Goal: Task Accomplishment & Management: Complete application form

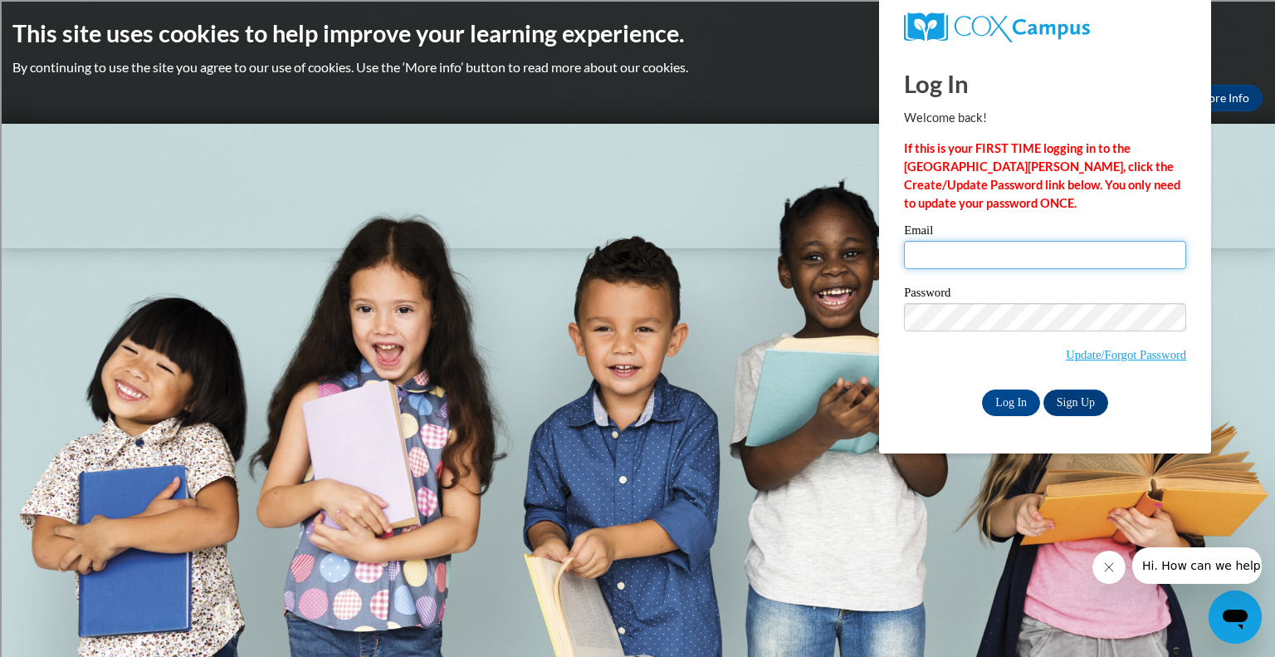
click at [991, 262] on input "Email" at bounding box center [1045, 255] width 282 height 28
click at [960, 365] on span "Update/Forgot Password" at bounding box center [1045, 337] width 282 height 69
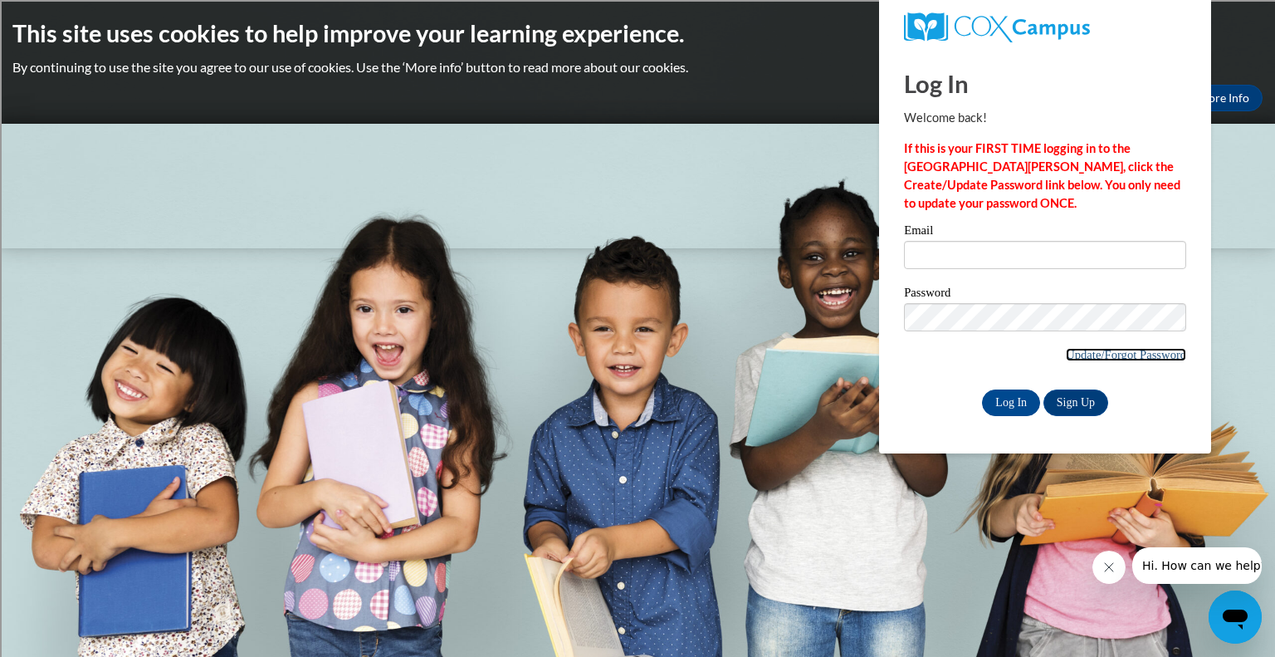
click at [1096, 358] on link "Update/Forgot Password" at bounding box center [1126, 354] width 120 height 13
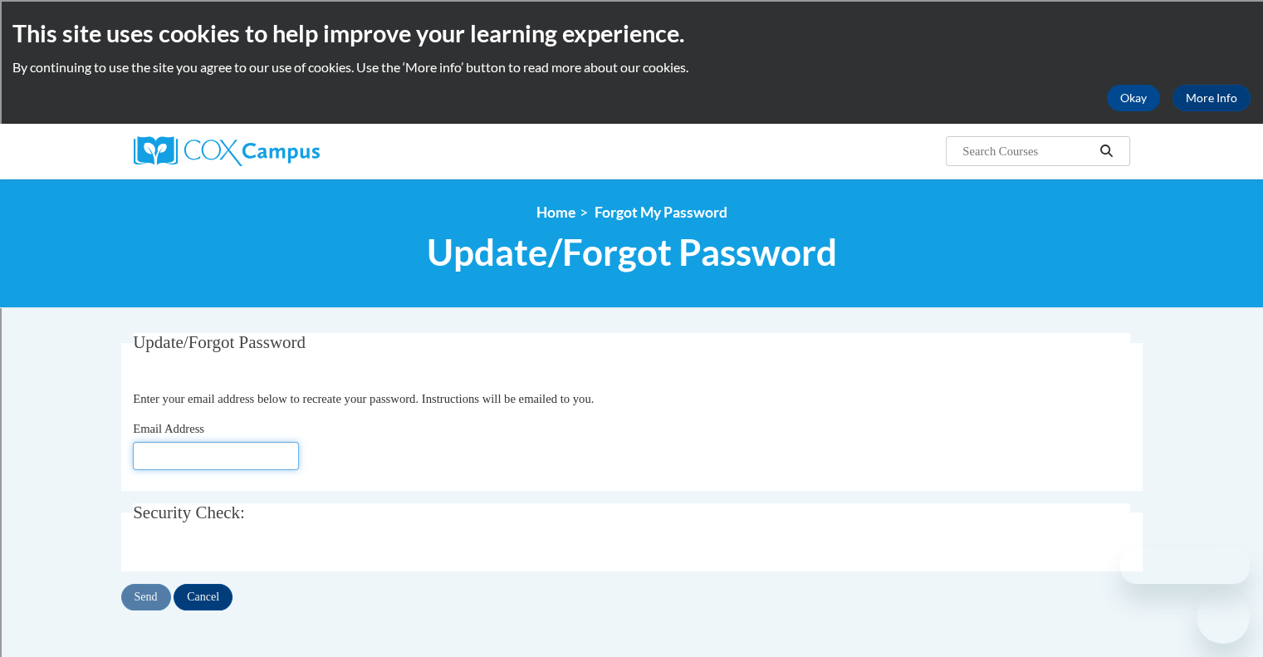
drag, startPoint x: 0, startPoint y: 0, endPoint x: 274, endPoint y: 454, distance: 530.3
click at [274, 454] on input "Email Address" at bounding box center [216, 456] width 166 height 28
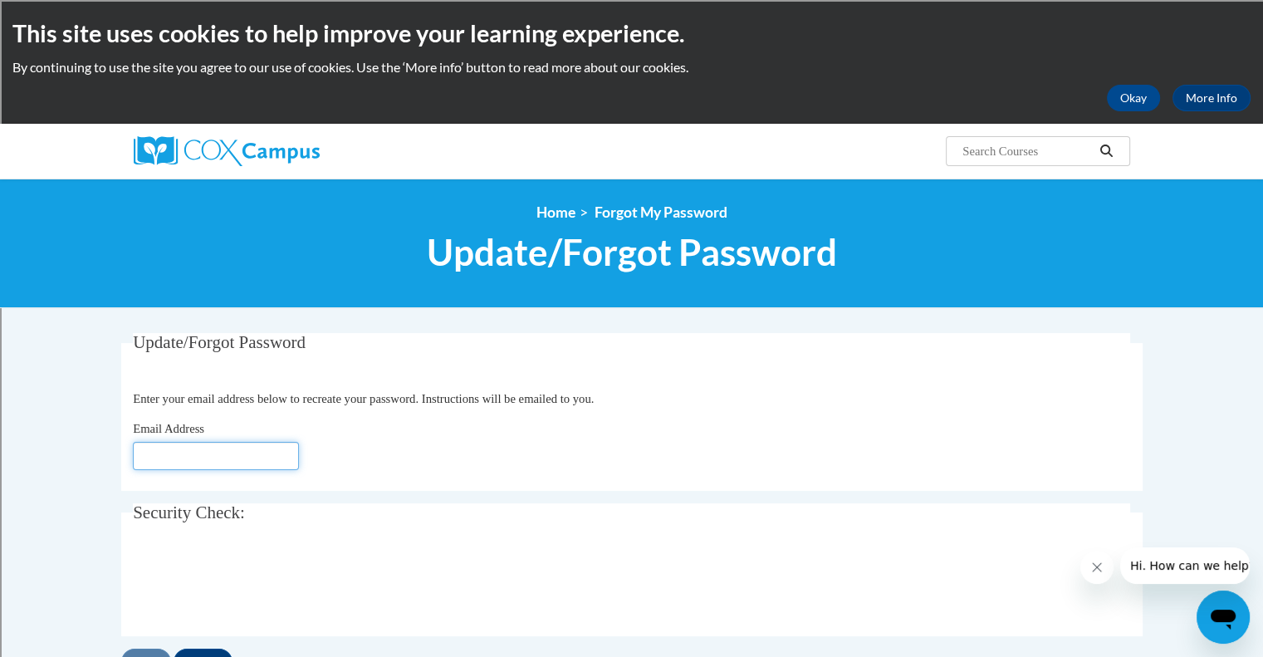
type input "[EMAIL_ADDRESS][DOMAIN_NAME]"
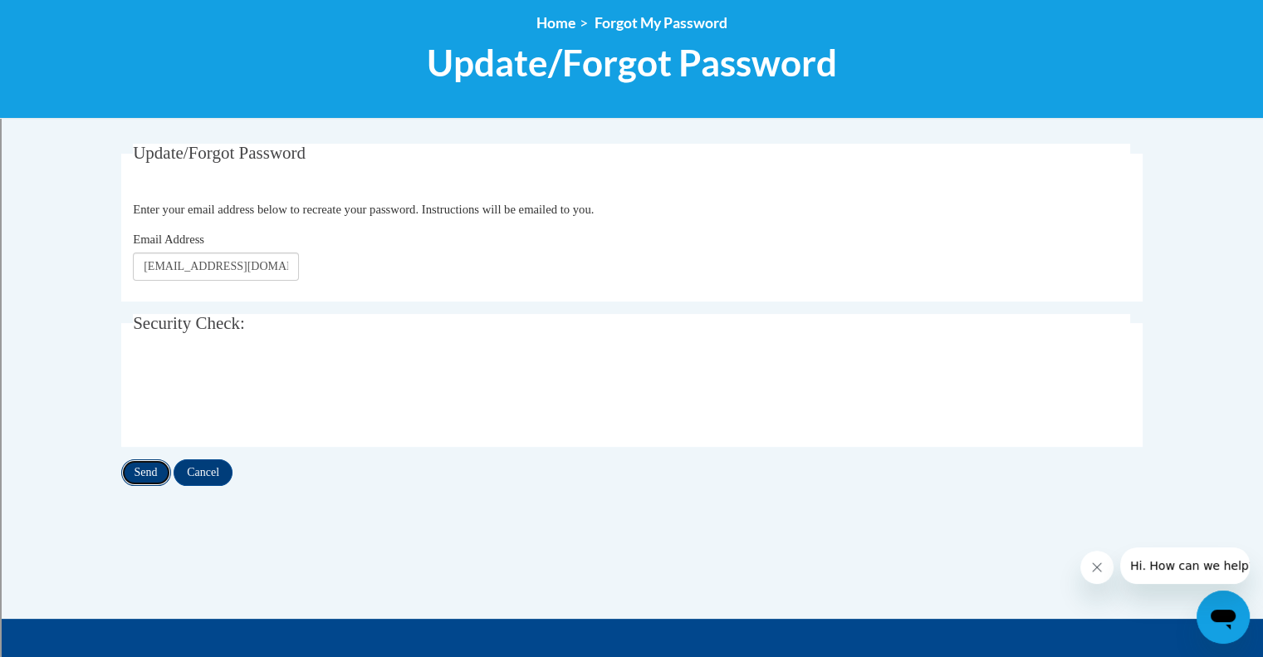
click at [149, 471] on input "Send" at bounding box center [146, 472] width 50 height 27
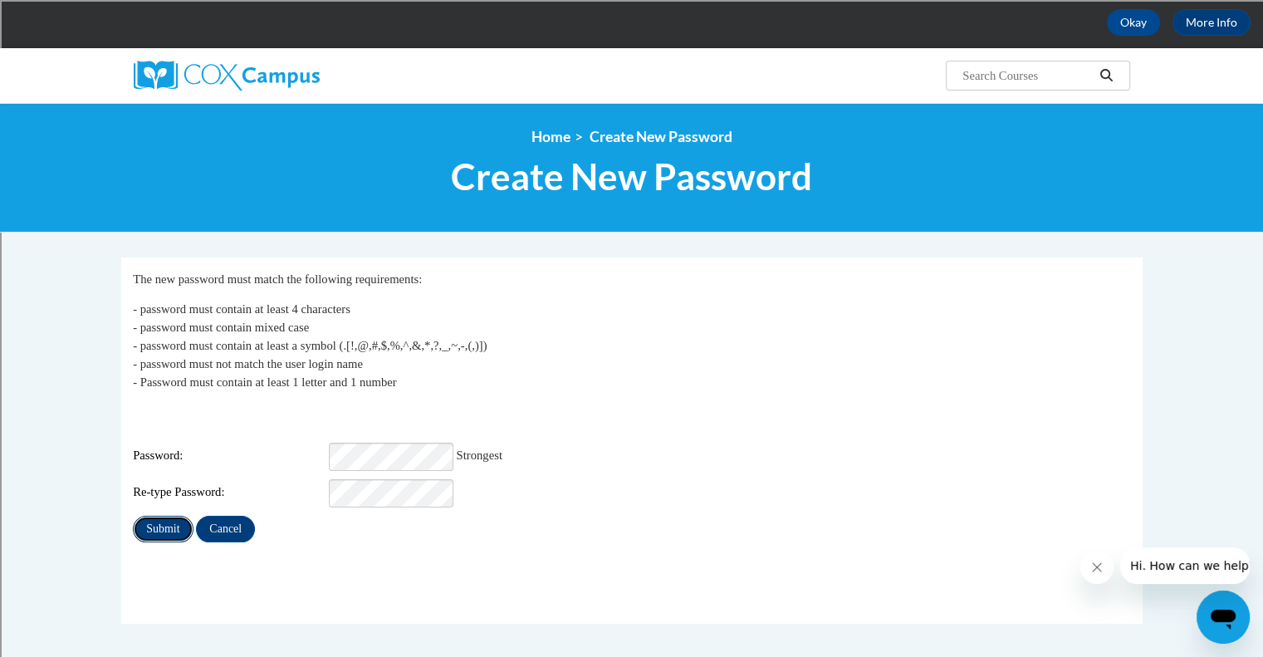
click at [161, 527] on input "Submit" at bounding box center [163, 529] width 60 height 27
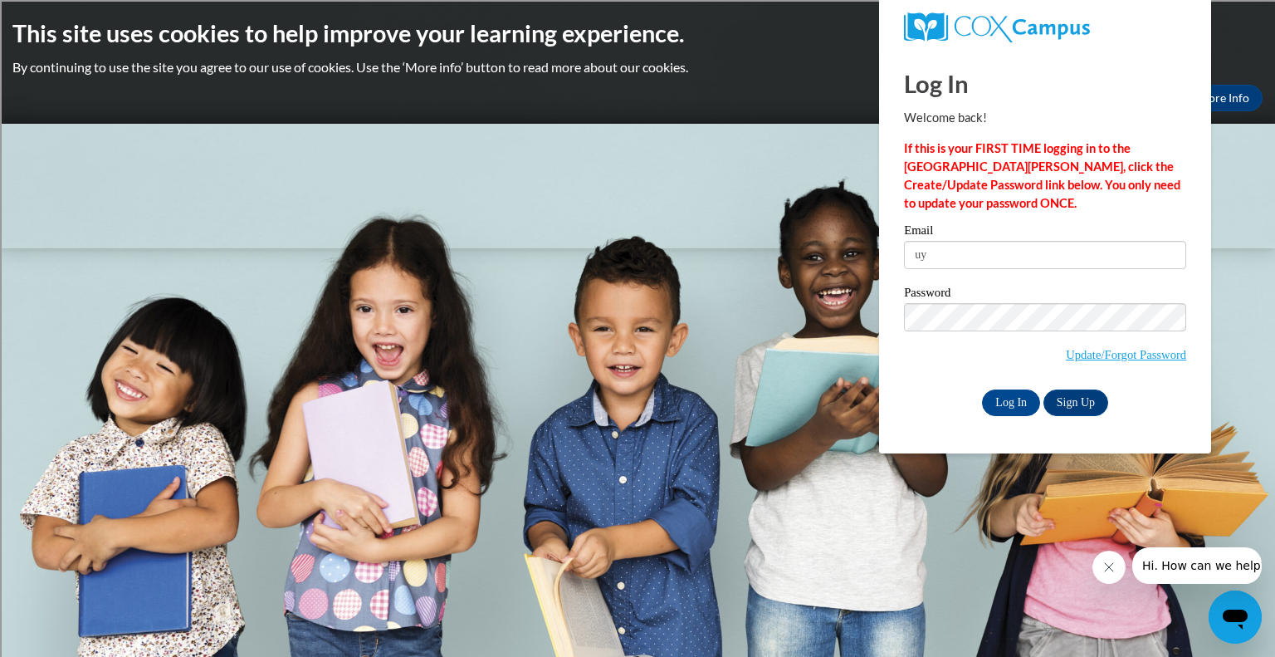
type input "u"
type input "yebeltra@kusd.edu"
click at [1013, 401] on input "Log In" at bounding box center [1011, 402] width 58 height 27
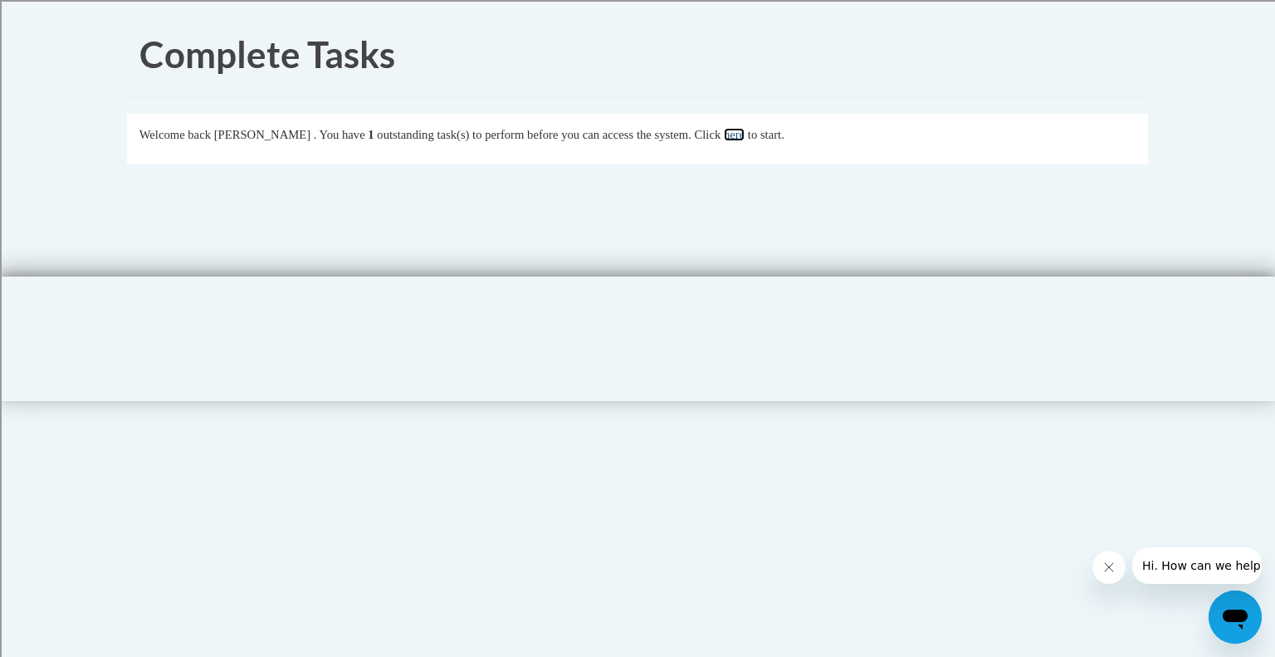
click at [745, 134] on link "here" at bounding box center [734, 134] width 21 height 13
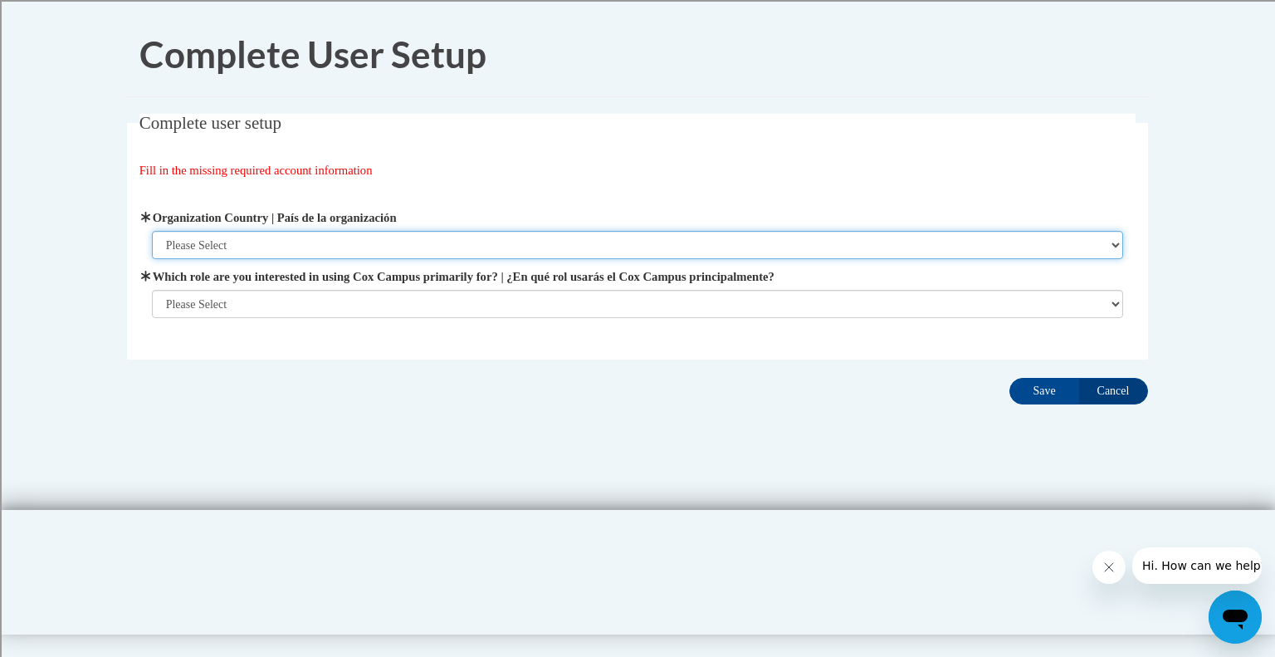
click at [269, 244] on select "Please Select United States | Estados Unidos Outside of the United States | Fue…" at bounding box center [638, 245] width 972 height 28
select select "ad49bcad-a171-4b2e-b99c-48b446064914"
click at [152, 231] on select "Please Select United States | Estados Unidos Outside of the United States | Fue…" at bounding box center [638, 245] width 972 height 28
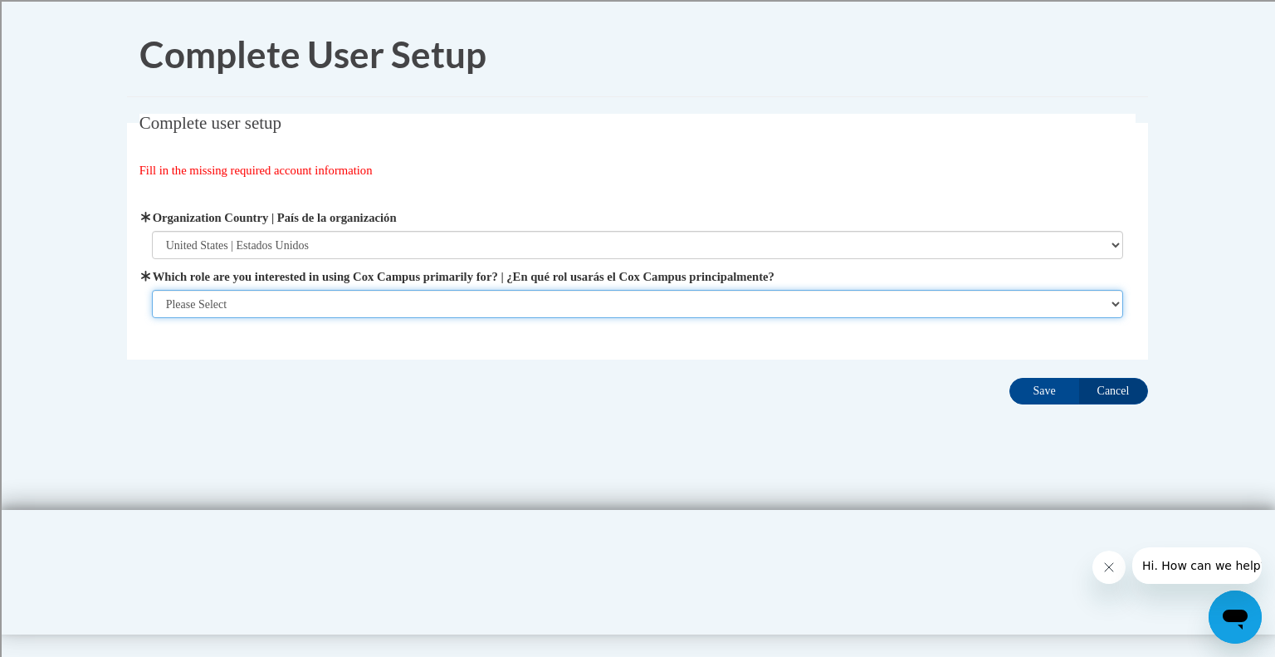
click at [262, 307] on select "Please Select College/University | Colegio/Universidad Community/Nonprofit Part…" at bounding box center [638, 304] width 972 height 28
select select "fbf2d438-af2f-41f8-98f1-81c410e29de3"
click at [152, 318] on select "Please Select College/University | Colegio/Universidad Community/Nonprofit Part…" at bounding box center [638, 304] width 972 height 28
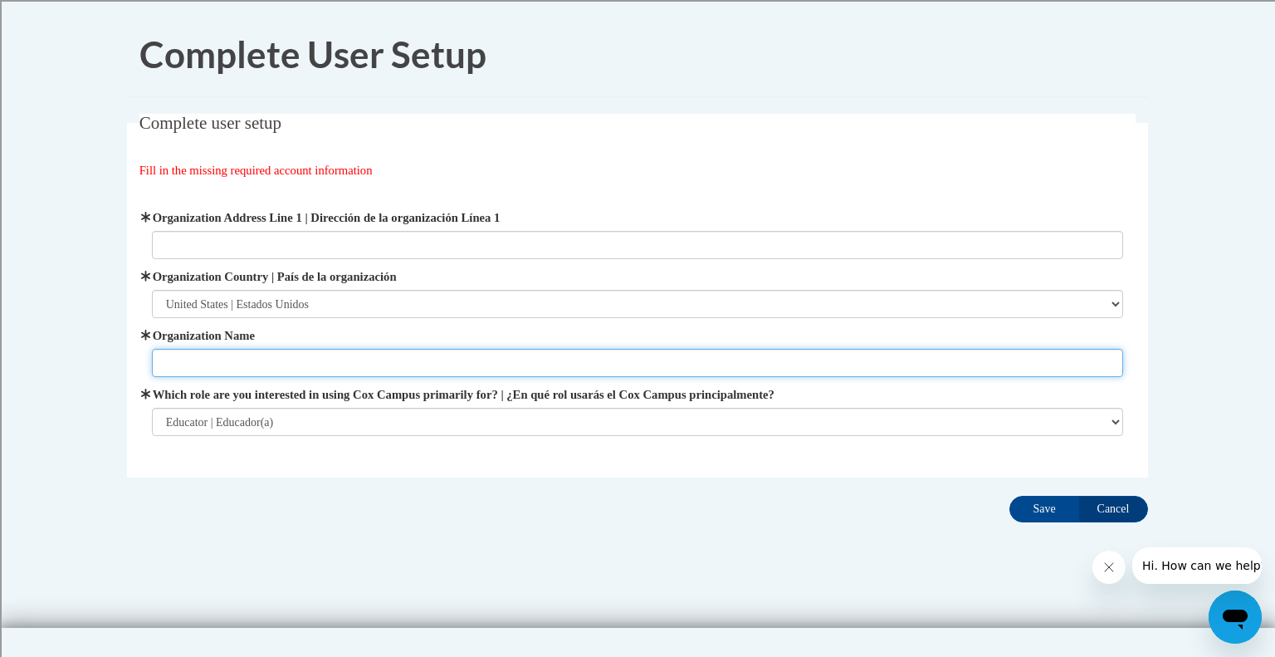
click at [345, 367] on input "Organization Name" at bounding box center [638, 363] width 972 height 28
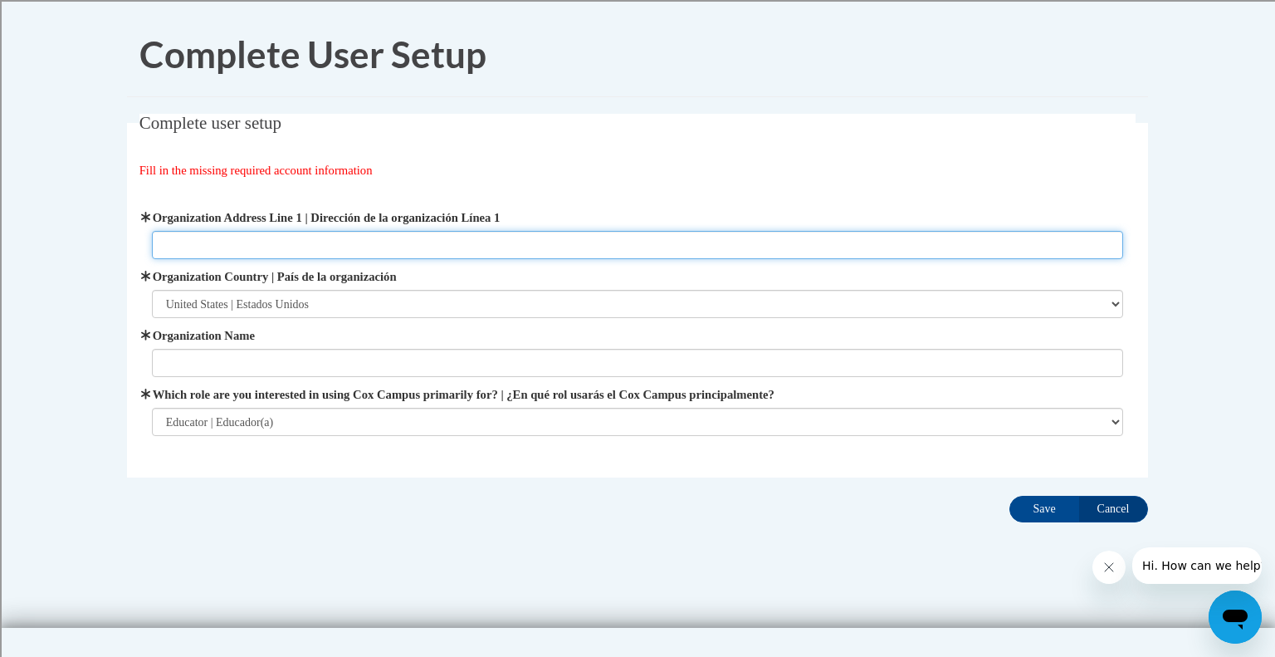
click at [339, 245] on input "Organization Address Line 1 | Dirección de la organización Línea 1" at bounding box center [638, 245] width 972 height 28
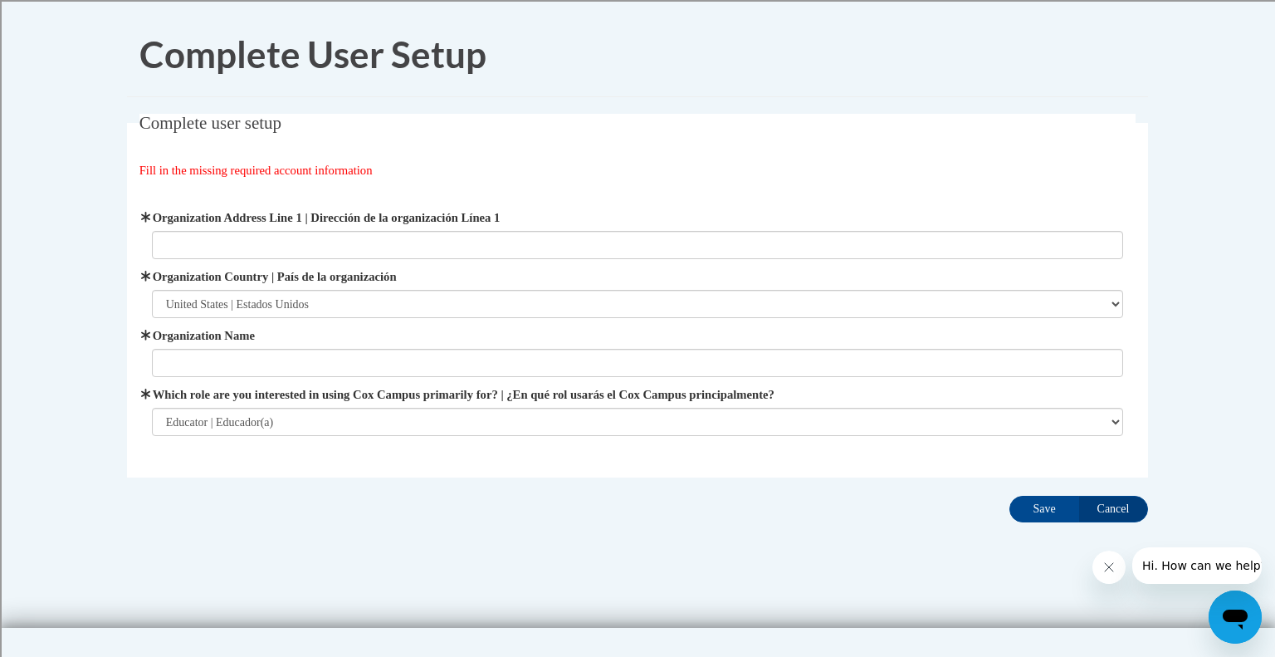
click at [442, 144] on fieldset "Complete user setup Fill in the missing required account information User Profi…" at bounding box center [637, 296] width 1021 height 364
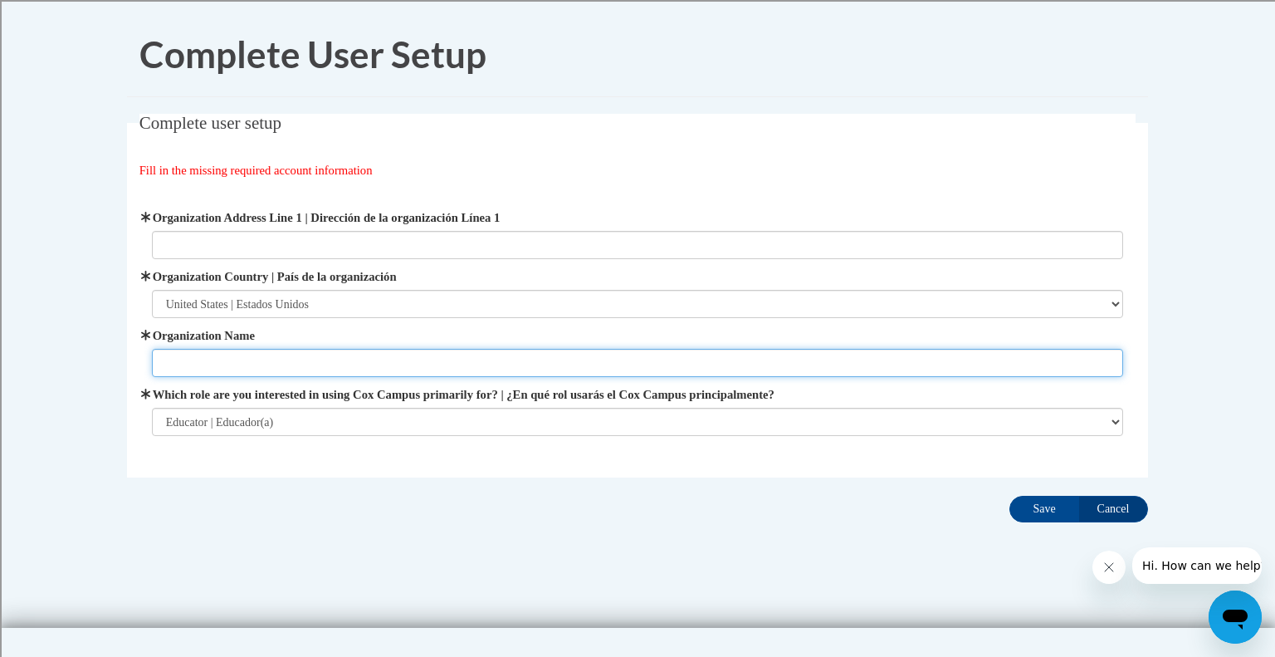
click at [315, 366] on input "Organization Name" at bounding box center [638, 363] width 972 height 28
type input "Kensosha Unified"
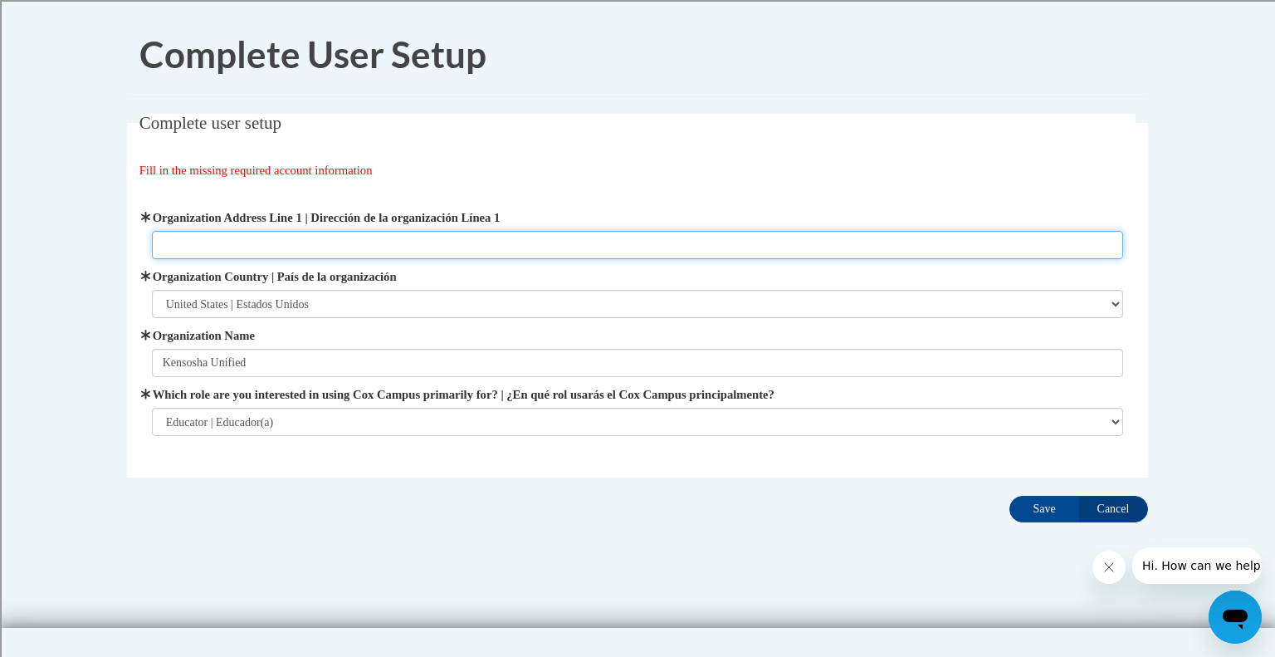
click at [293, 250] on input "Organization Address Line 1 | Dirección de la organización Línea 1" at bounding box center [638, 245] width 972 height 28
type input "3600 52nd St. Kenosha, WI"
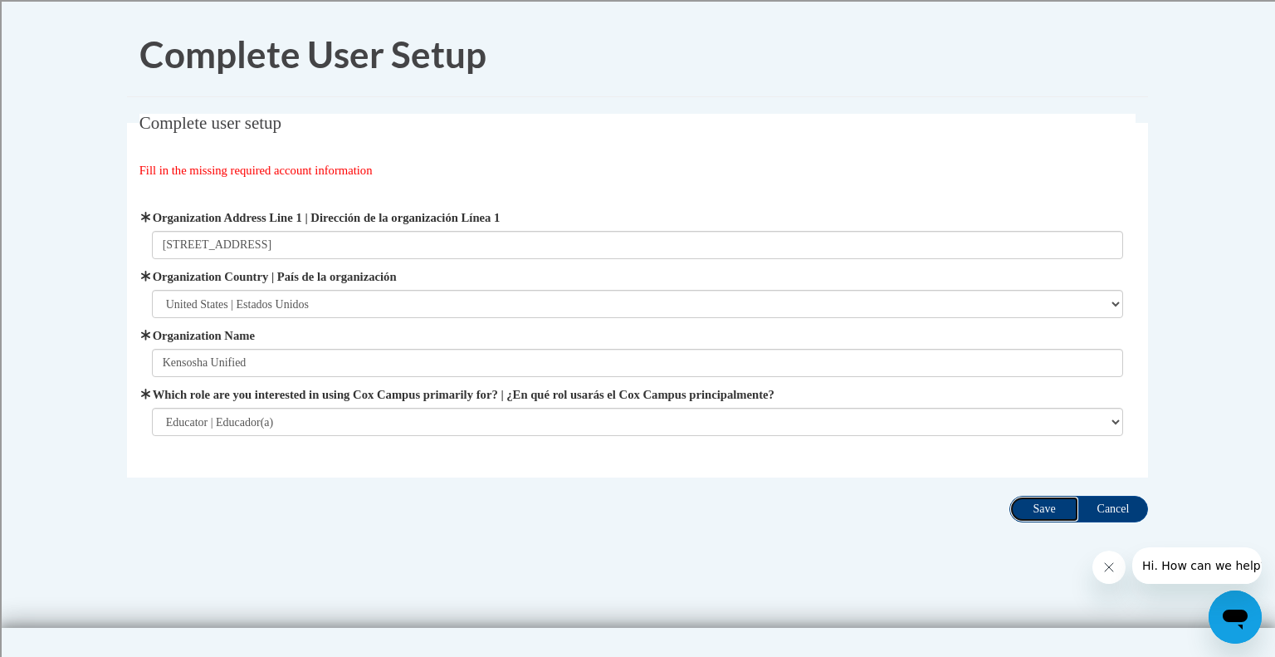
click at [1051, 513] on input "Save" at bounding box center [1044, 509] width 70 height 27
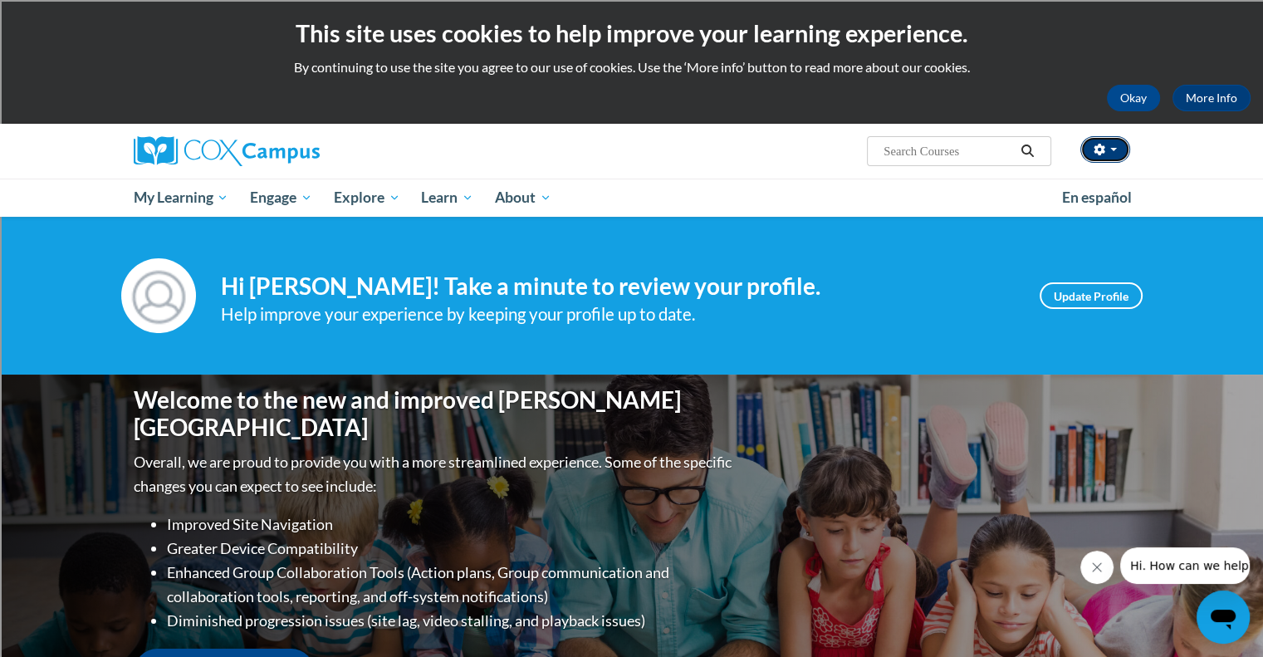
click at [1112, 148] on span "button" at bounding box center [1113, 149] width 7 height 3
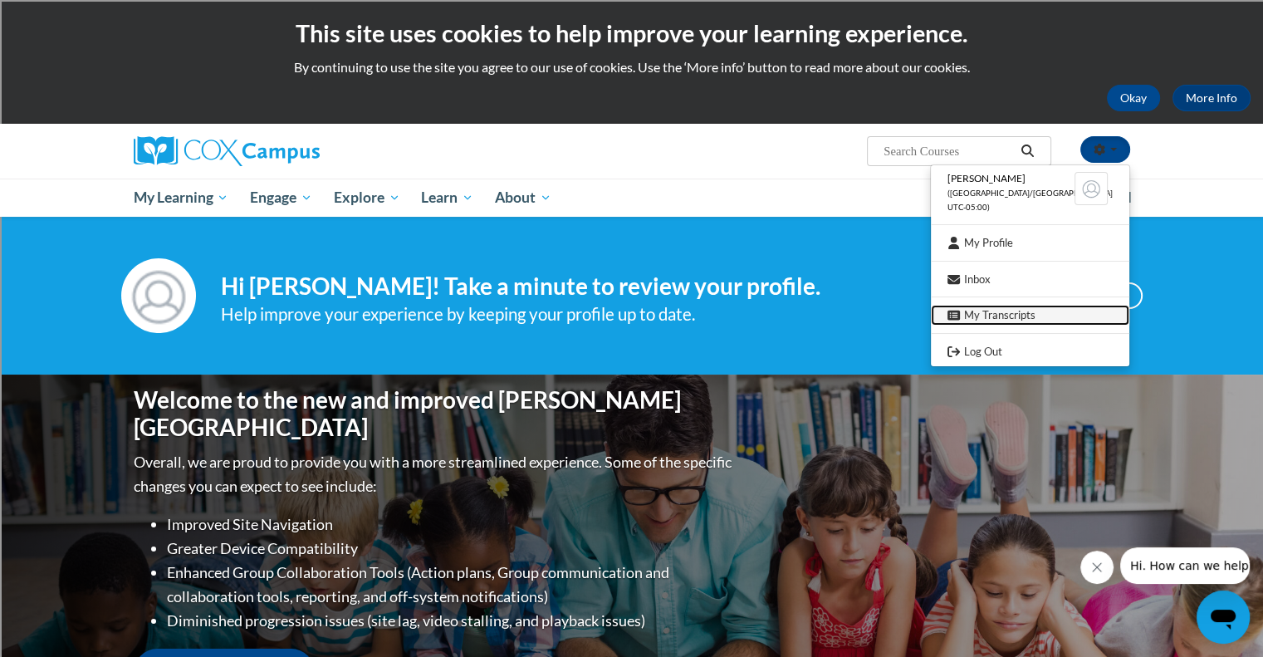
click at [1023, 321] on link "My Transcripts" at bounding box center [1030, 315] width 198 height 21
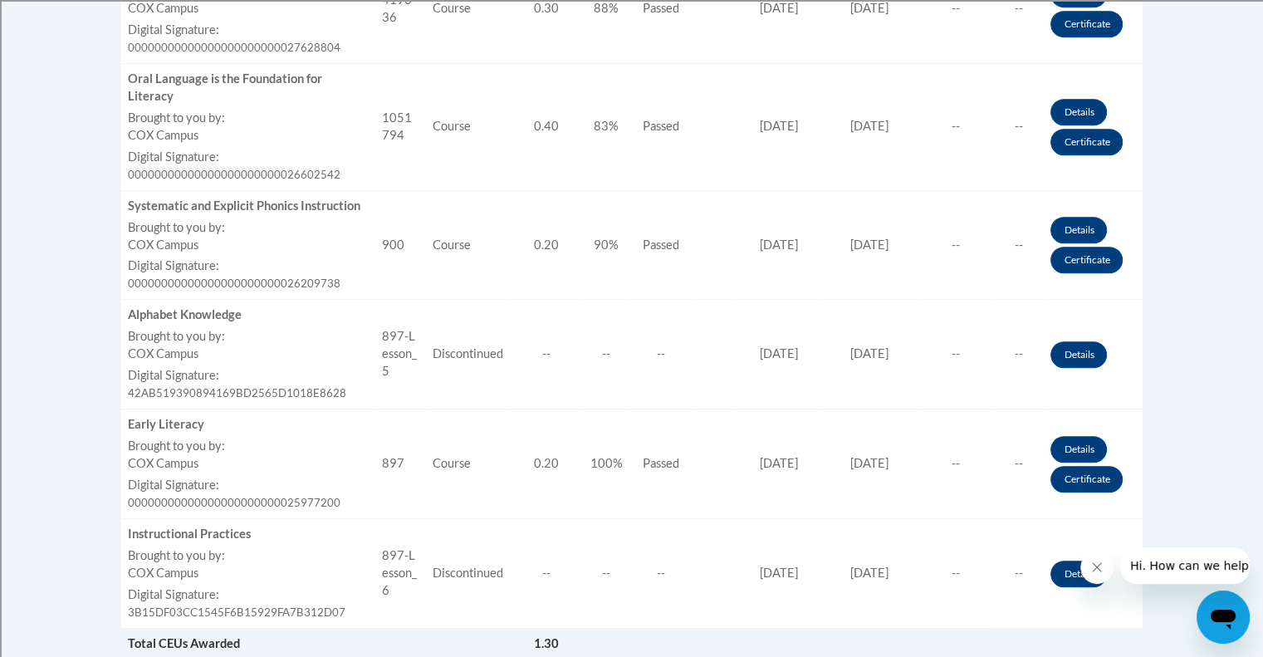
scroll to position [933, 0]
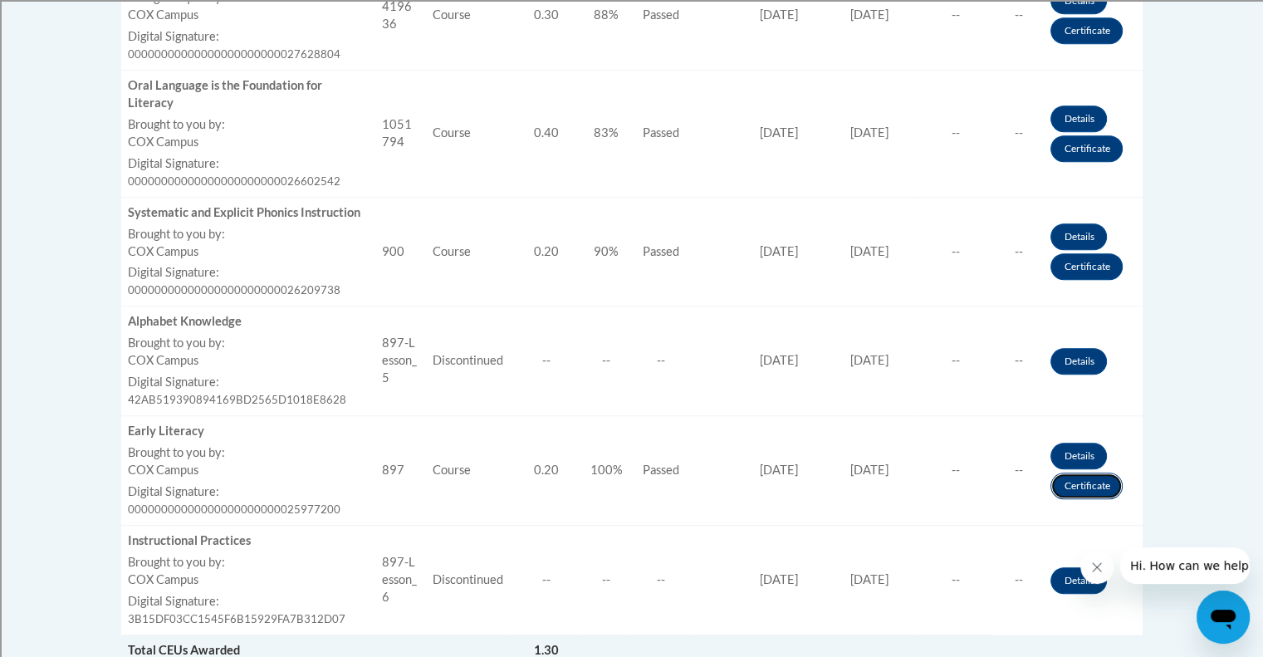
click at [1070, 489] on link "Certificate" at bounding box center [1086, 485] width 72 height 27
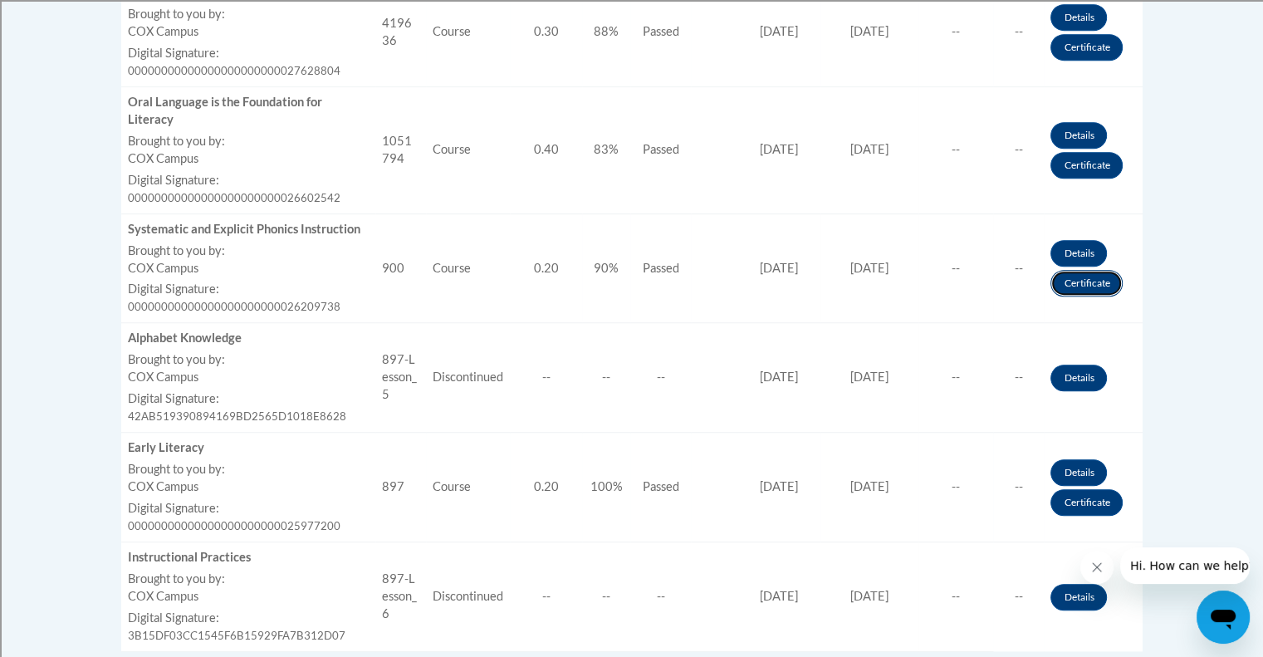
click at [1087, 295] on link "Certificate" at bounding box center [1086, 283] width 72 height 27
click at [1089, 170] on link "Certificate" at bounding box center [1086, 165] width 72 height 27
click at [1075, 42] on link "Certificate" at bounding box center [1086, 47] width 72 height 27
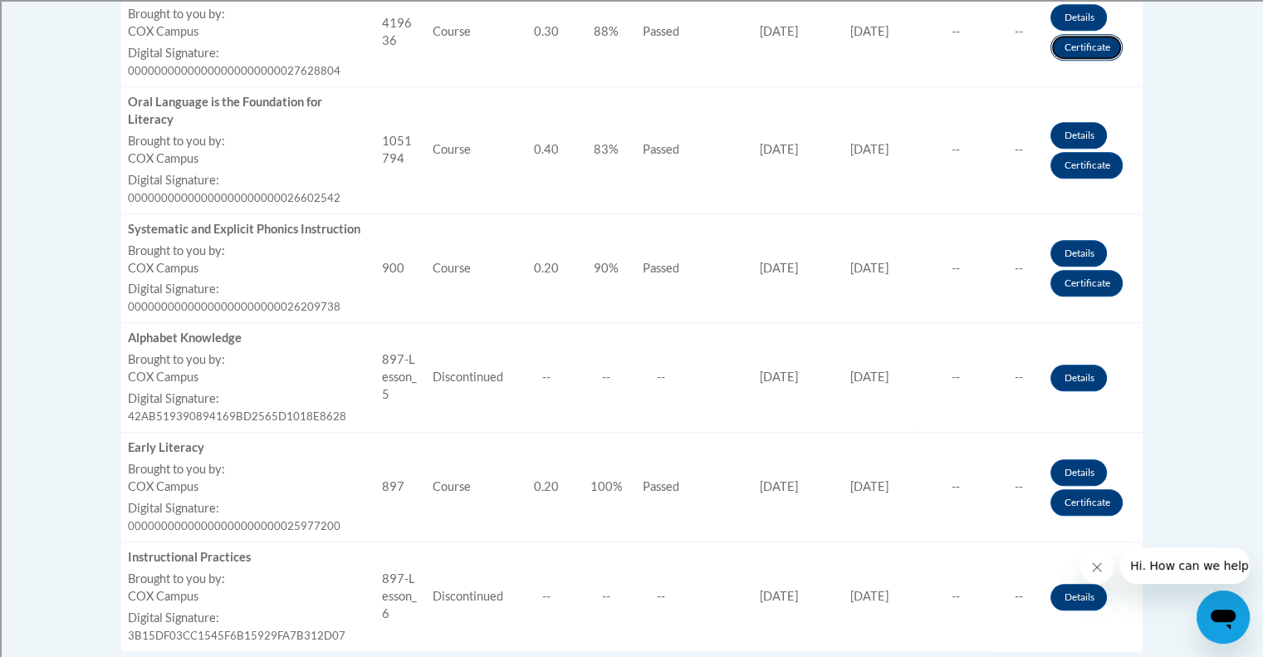
click at [1075, 42] on link "Certificate" at bounding box center [1086, 47] width 72 height 27
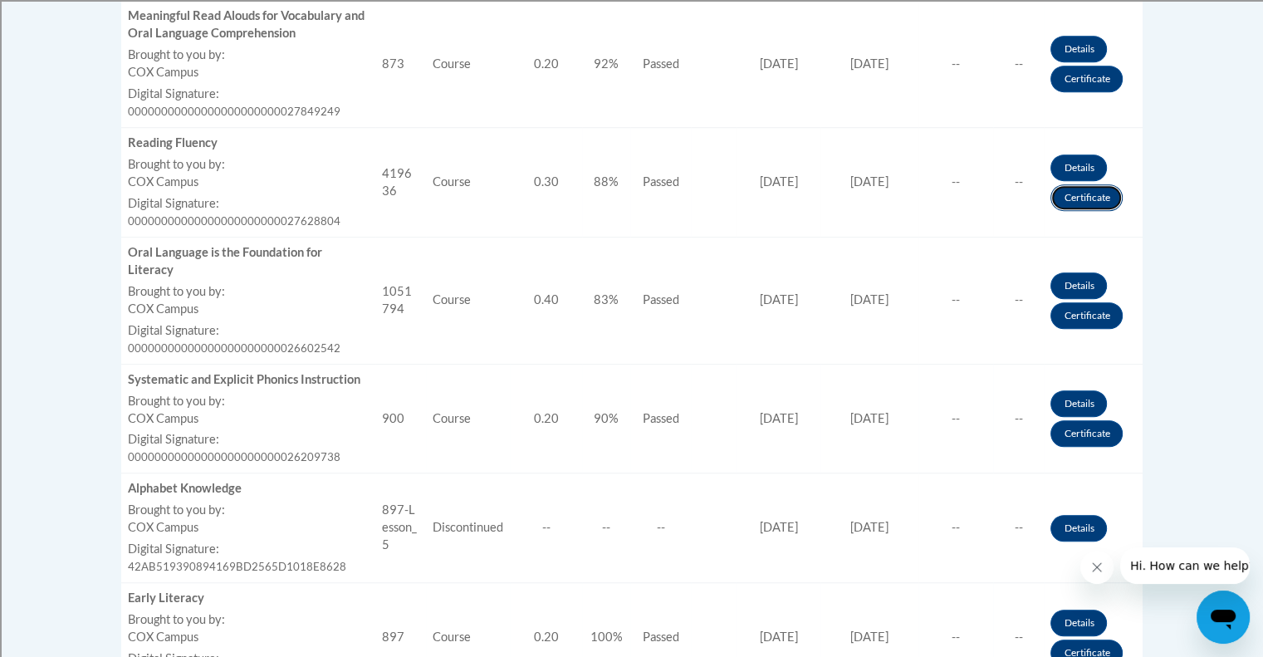
scroll to position [755, 0]
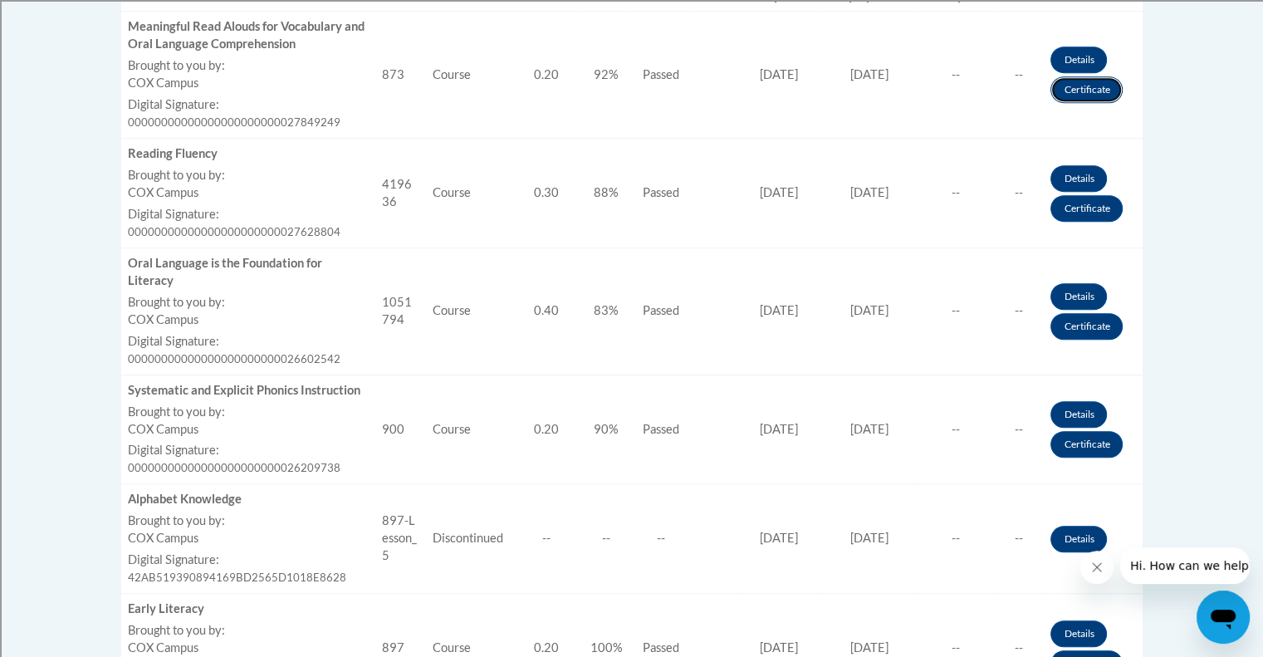
click at [1073, 83] on link "Certificate" at bounding box center [1086, 89] width 72 height 27
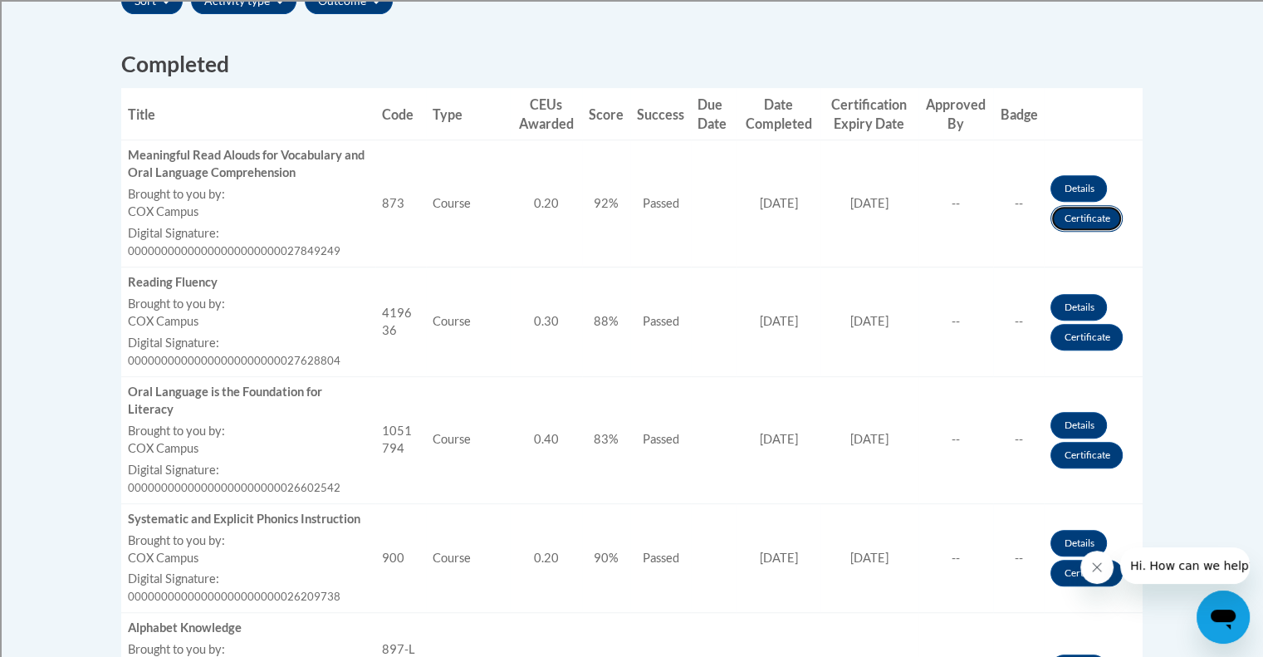
scroll to position [626, 0]
click at [1081, 198] on link "Details" at bounding box center [1078, 189] width 56 height 27
click at [181, 159] on div "Meaningful Read Alouds for Vocabulary and Oral Language Comprehension" at bounding box center [249, 165] width 242 height 35
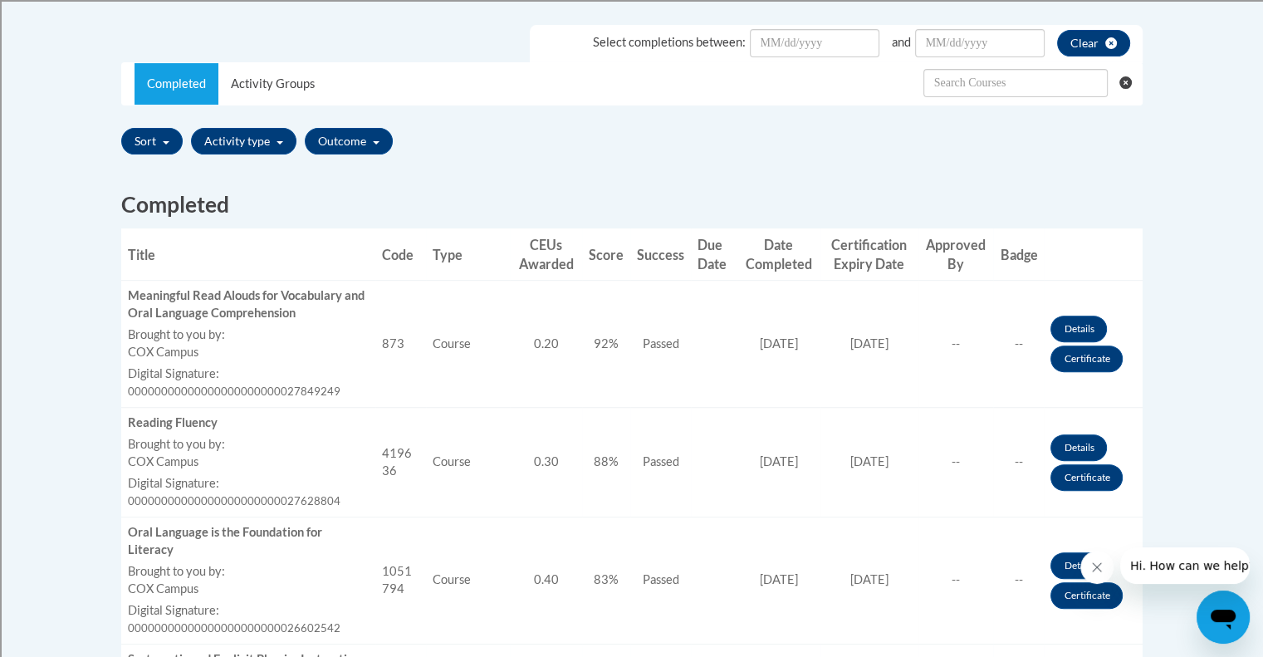
scroll to position [488, 0]
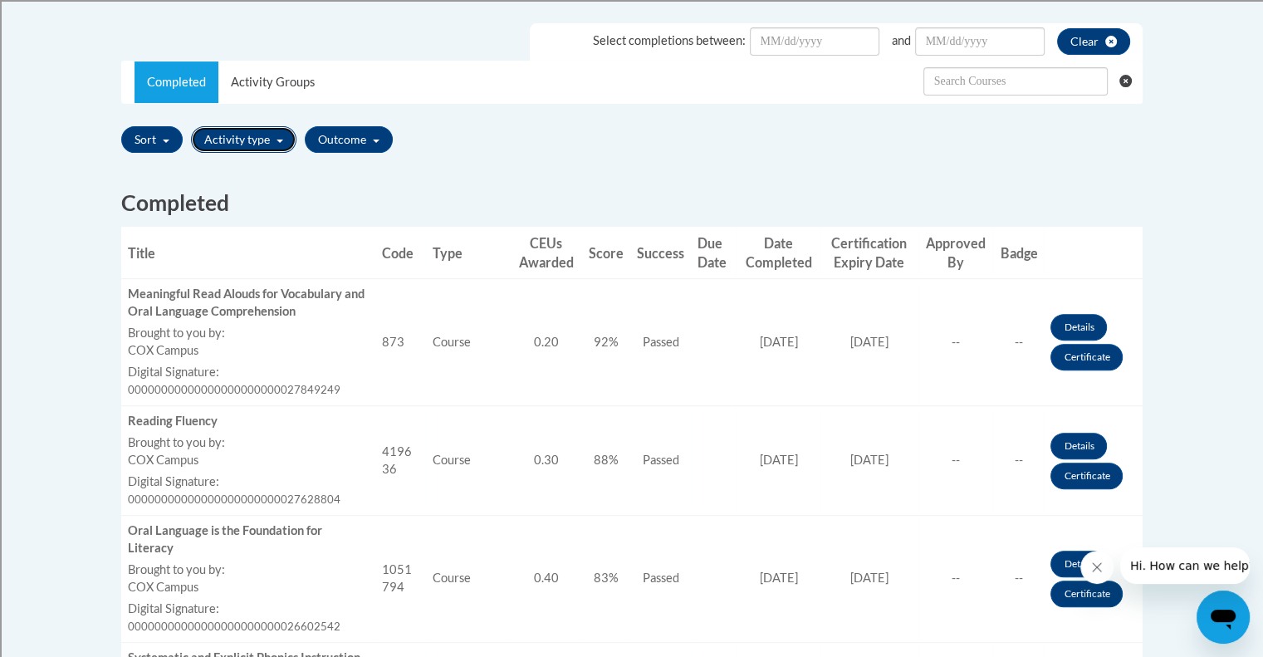
click at [252, 132] on button "Activity type" at bounding box center [243, 139] width 105 height 27
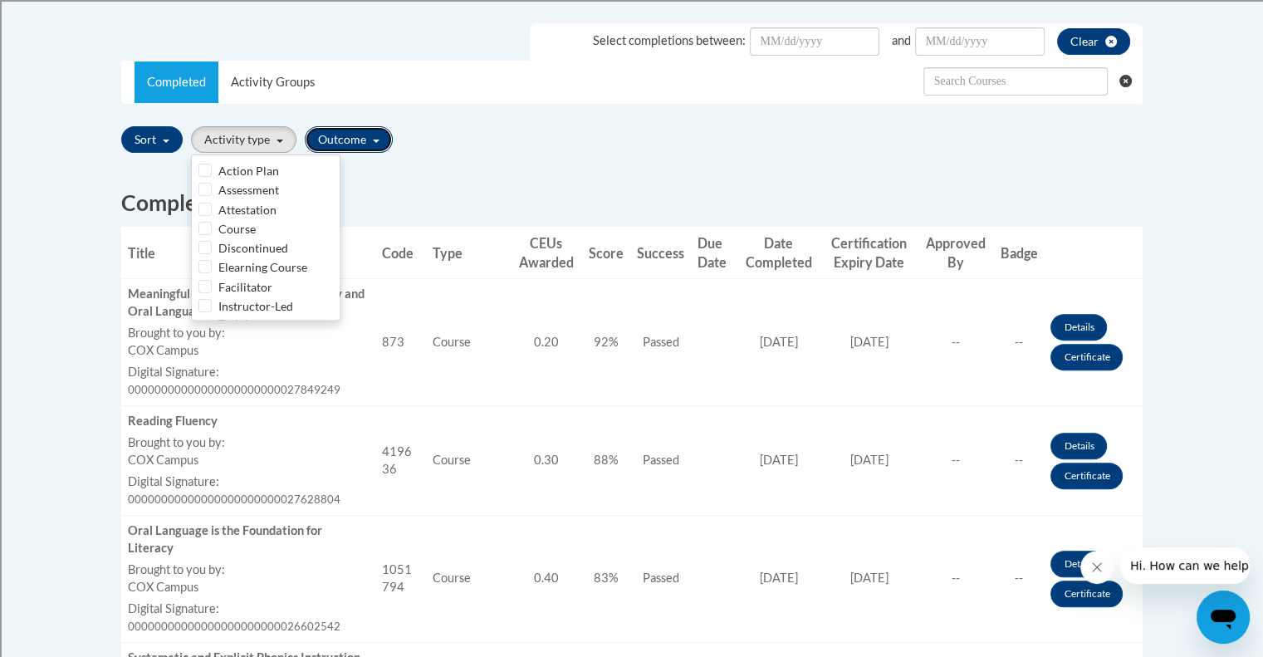
click at [348, 143] on button "Outcome" at bounding box center [349, 139] width 88 height 27
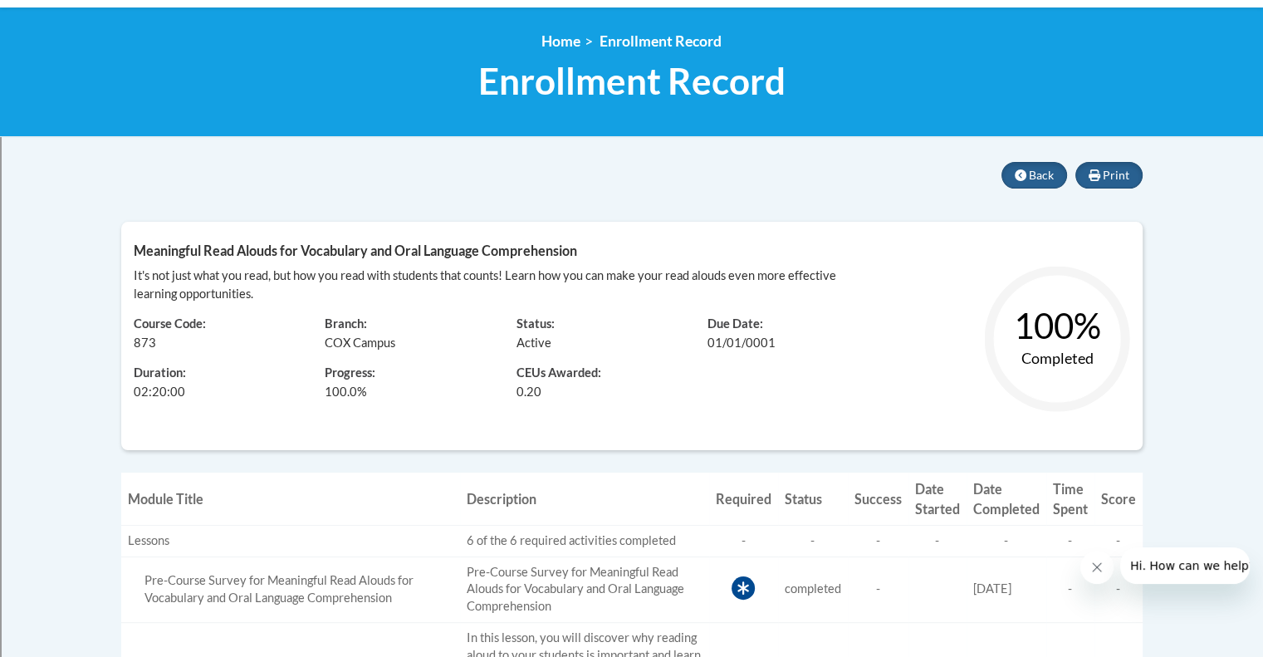
scroll to position [155, 0]
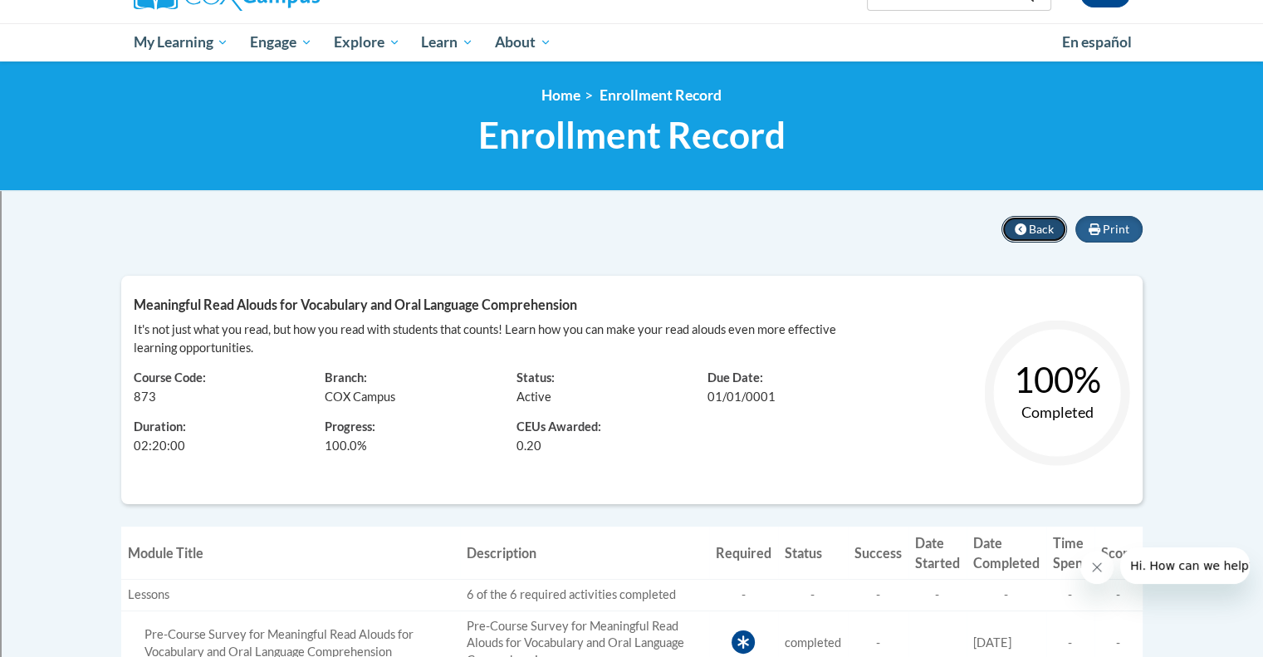
click at [1010, 222] on button "Back" at bounding box center [1034, 229] width 66 height 27
click at [1035, 232] on span "Back" at bounding box center [1041, 229] width 25 height 14
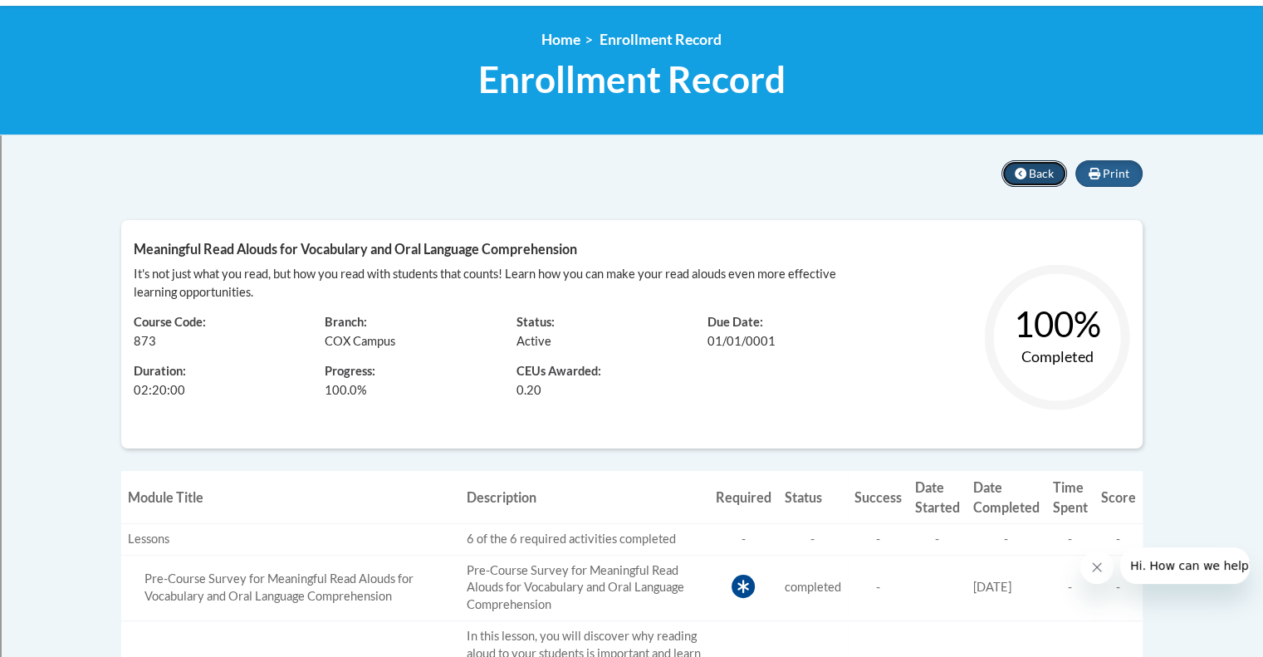
scroll to position [182, 0]
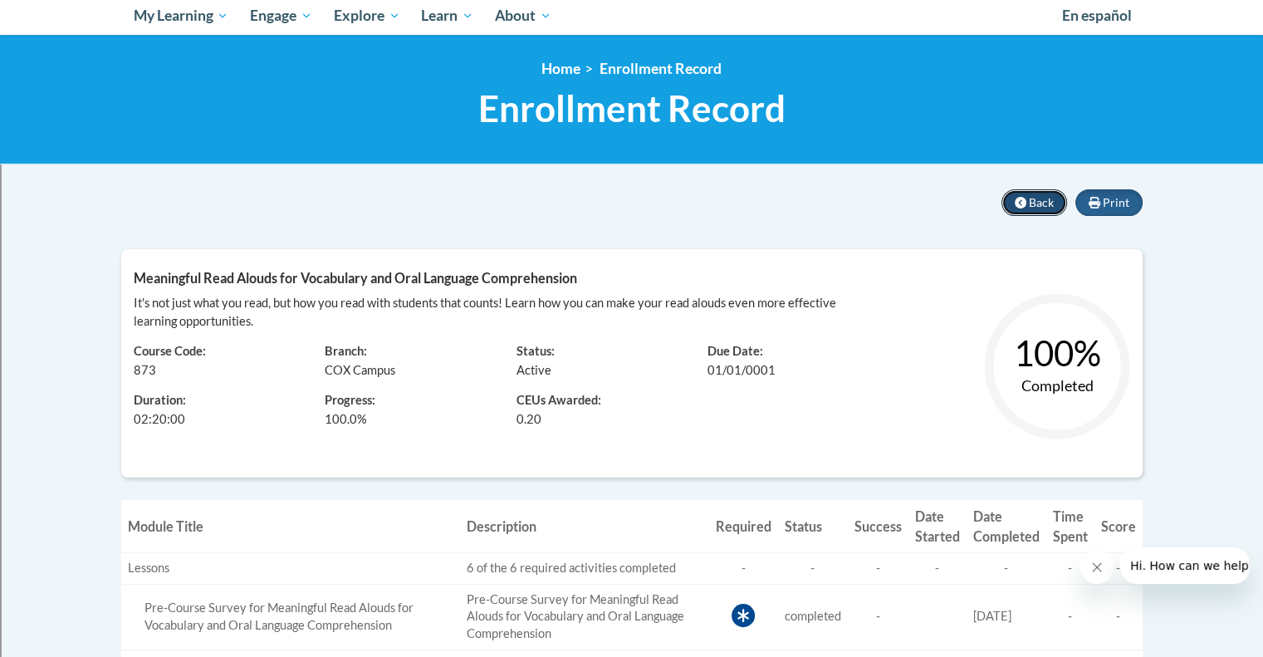
click at [1037, 198] on span "Back" at bounding box center [1041, 202] width 25 height 14
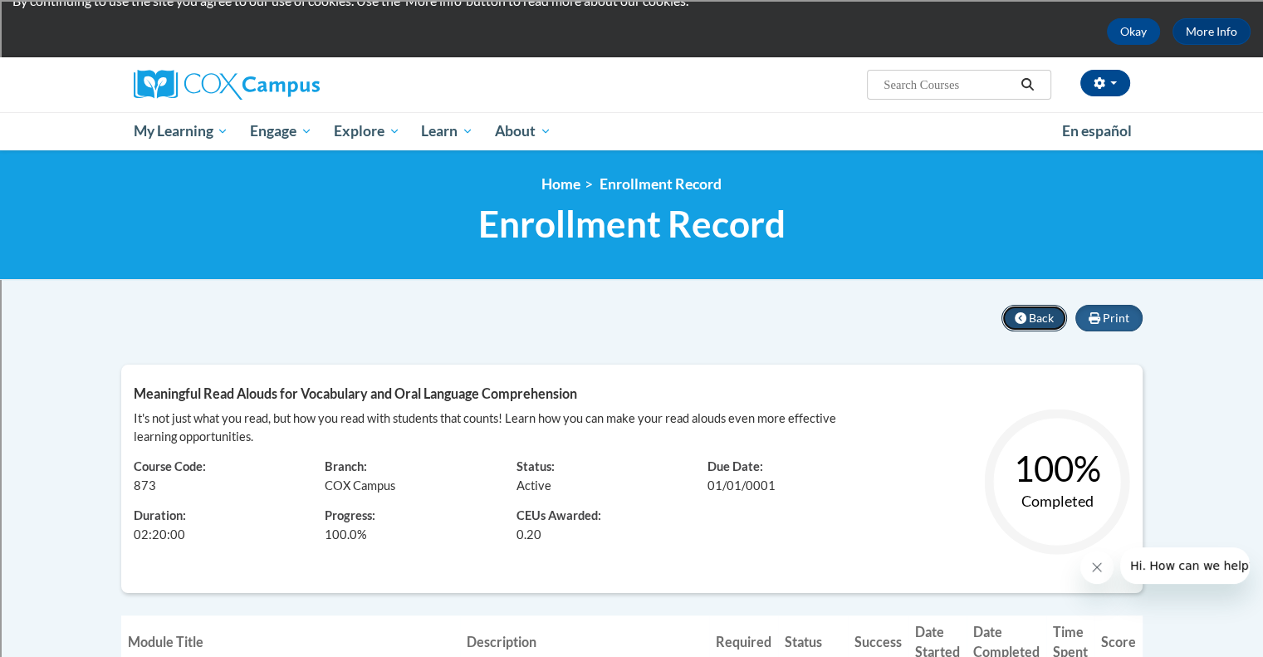
scroll to position [0, 0]
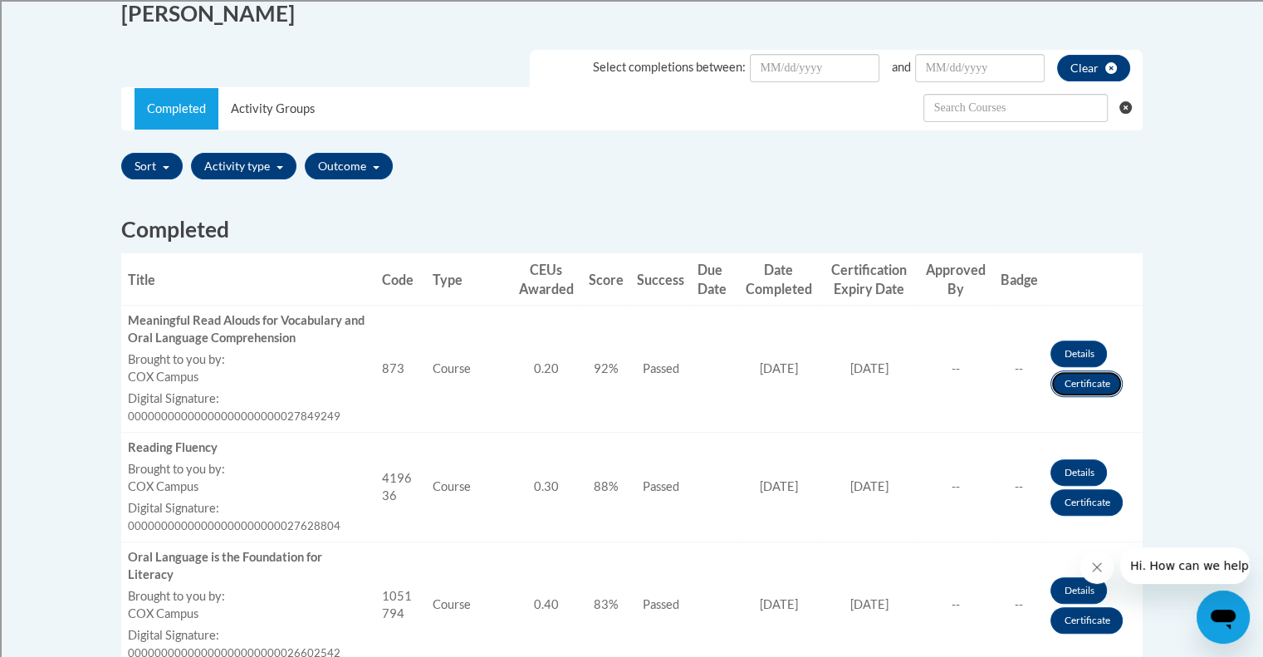
click at [1082, 387] on link "Certificate" at bounding box center [1086, 383] width 72 height 27
